Goal: Book appointment/travel/reservation

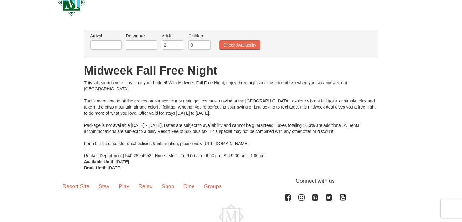
scroll to position [30, 0]
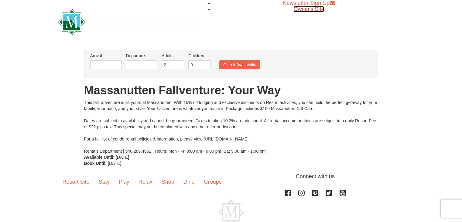
click at [301, 8] on span "Owner's Site" at bounding box center [309, 9] width 31 height 6
